Goal: Purchase product/service

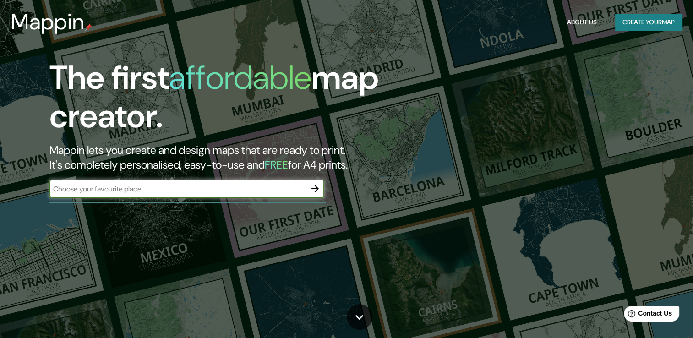
click at [166, 193] on input "text" at bounding box center [177, 189] width 257 height 11
type input "longavi"
click at [313, 189] on icon "button" at bounding box center [315, 188] width 7 height 7
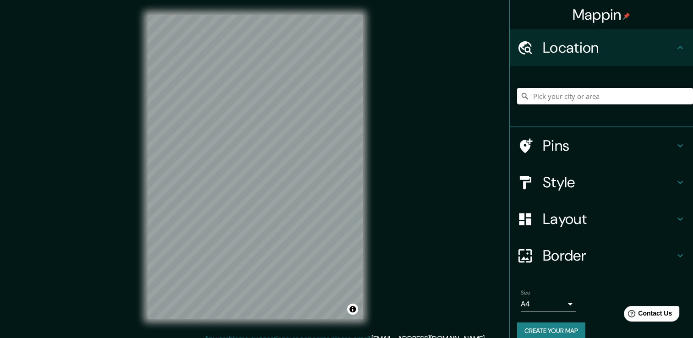
click at [595, 103] on input "Pick your city or area" at bounding box center [605, 96] width 176 height 16
click at [564, 100] on input "Pick your city or area" at bounding box center [605, 96] width 176 height 16
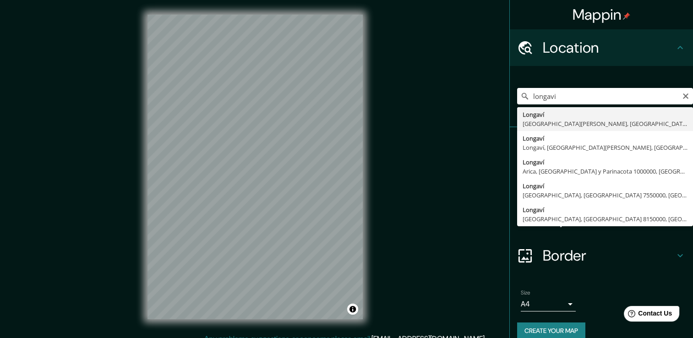
type input "Longaví, [GEOGRAPHIC_DATA][PERSON_NAME], [GEOGRAPHIC_DATA]"
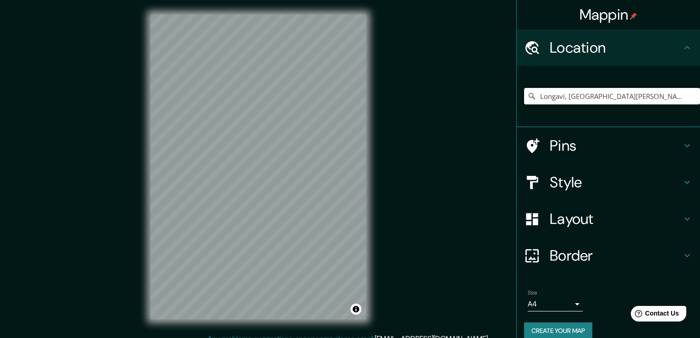
click at [557, 301] on body "Mappin Location [GEOGRAPHIC_DATA], [GEOGRAPHIC_DATA][PERSON_NAME], [GEOGRAPHIC_…" at bounding box center [350, 169] width 700 height 338
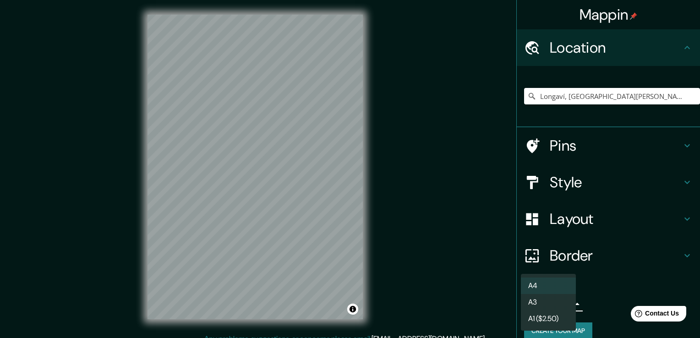
click at [604, 296] on div at bounding box center [350, 169] width 700 height 338
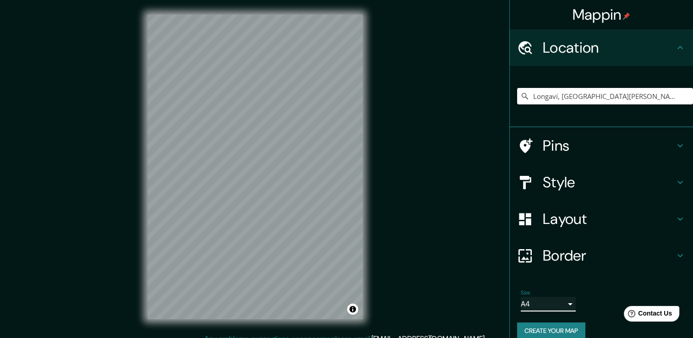
scroll to position [11, 0]
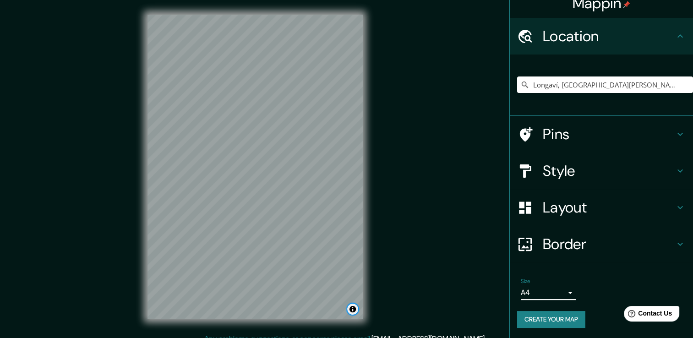
click at [356, 306] on button "Toggle attribution" at bounding box center [352, 309] width 11 height 11
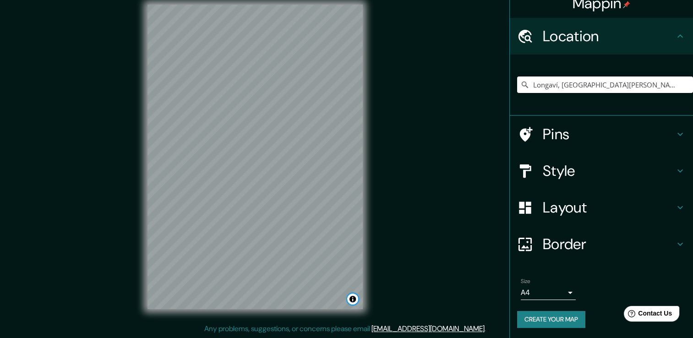
scroll to position [0, 0]
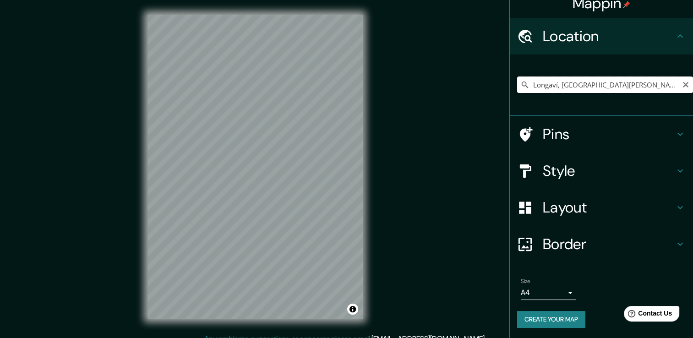
click at [567, 82] on input "Longaví, [GEOGRAPHIC_DATA][PERSON_NAME], [GEOGRAPHIC_DATA]" at bounding box center [605, 85] width 176 height 16
click at [683, 86] on icon "Clear" at bounding box center [685, 84] width 5 height 5
paste input "[GEOGRAPHIC_DATA]"
drag, startPoint x: 682, startPoint y: 85, endPoint x: 635, endPoint y: 87, distance: 46.8
click at [680, 84] on div "Sur, [GEOGRAPHIC_DATA], [GEOGRAPHIC_DATA][PERSON_NAME] 3580000, [GEOGRAPHIC_DAT…" at bounding box center [605, 85] width 176 height 16
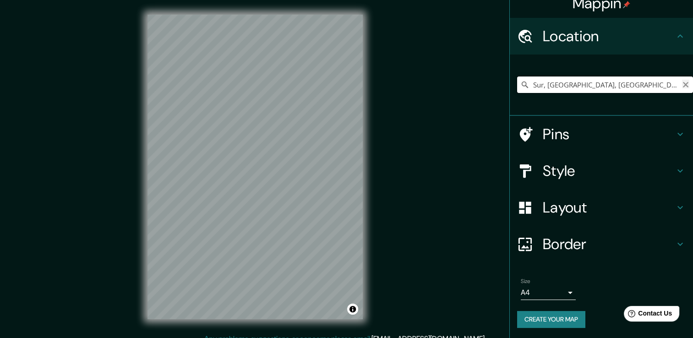
type input "Sur, [GEOGRAPHIC_DATA], [GEOGRAPHIC_DATA][PERSON_NAME] 3580000, [GEOGRAPHIC_DAT…"
click at [682, 82] on icon "Clear" at bounding box center [685, 84] width 7 height 7
paste input "[GEOGRAPHIC_DATA]"
type input "Sur, [GEOGRAPHIC_DATA], [GEOGRAPHIC_DATA][PERSON_NAME] 3580000, [GEOGRAPHIC_DAT…"
